Goal: Information Seeking & Learning: Understand process/instructions

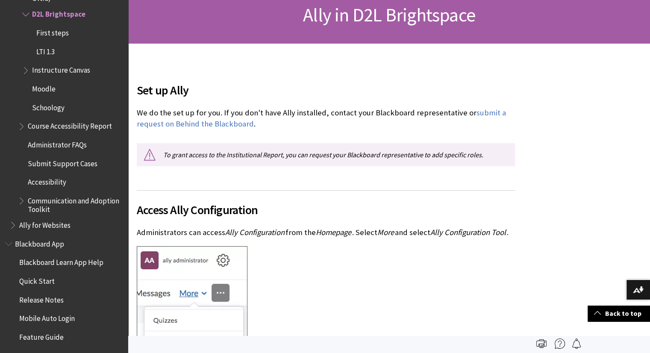
scroll to position [128, 0]
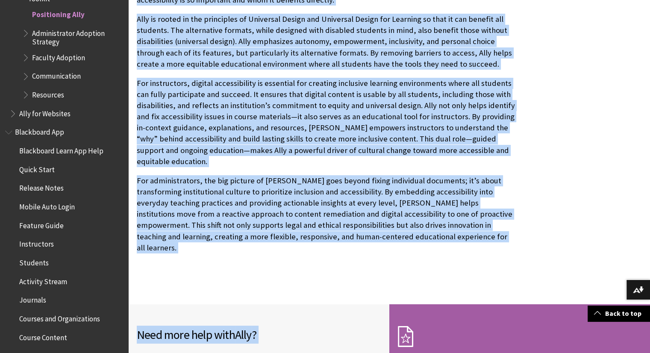
scroll to position [807, 0]
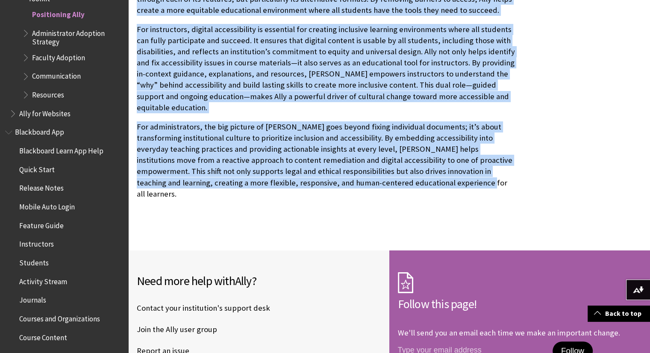
drag, startPoint x: 135, startPoint y: 205, endPoint x: 393, endPoint y: 142, distance: 265.6
copy div "Before you implement or re-introduce Ally to your institution, take some time t…"
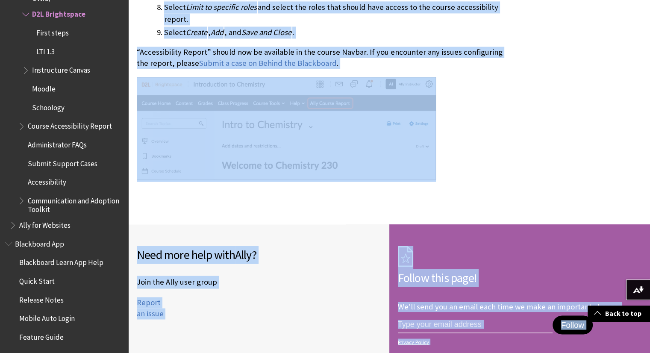
scroll to position [4620, 0]
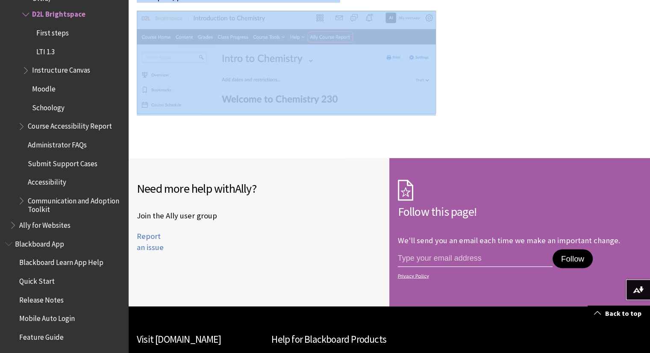
drag, startPoint x: 138, startPoint y: 95, endPoint x: 418, endPoint y: 45, distance: 284.7
copy div "Set up Ally We do the set up for you. If you don't have Ally installed, contact…"
